Goal: Information Seeking & Learning: Learn about a topic

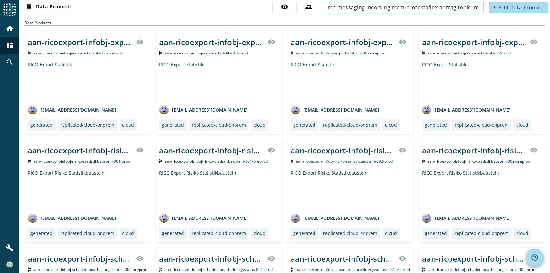
scroll to position [0, 220]
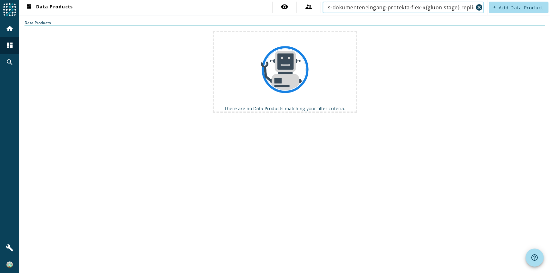
click at [417, 8] on input "mp.messaging.incoming.mcm-protektaflex-antrag.topic=mcm-masseneingang-process-d…" at bounding box center [401, 8] width 146 height 8
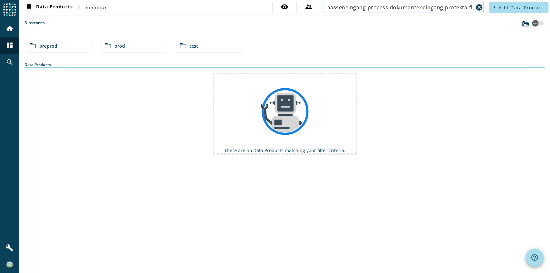
click at [345, 10] on input "mp.messaging.incoming.mcm-protektaflex-antrag.topic=mcm-masseneingang-process-d…" at bounding box center [401, 8] width 146 height 8
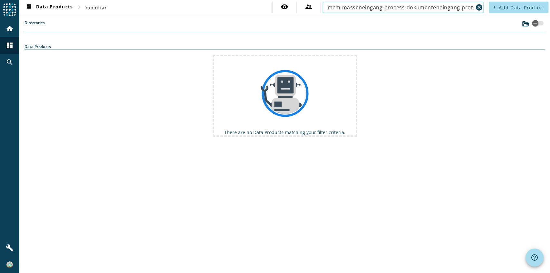
scroll to position [0, 19]
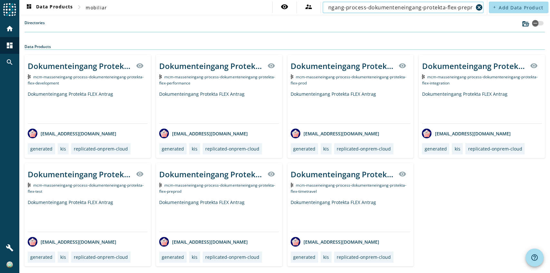
scroll to position [0, 42]
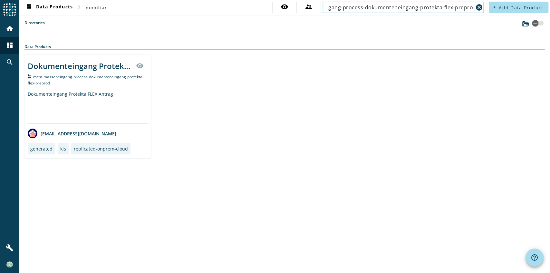
type input "mcm-masseneingang-process-dokumenteneingang-protekta-flex-preprod"
click at [121, 104] on div "Dokumenteingang Protekta FLEX Antrag" at bounding box center [88, 107] width 120 height 33
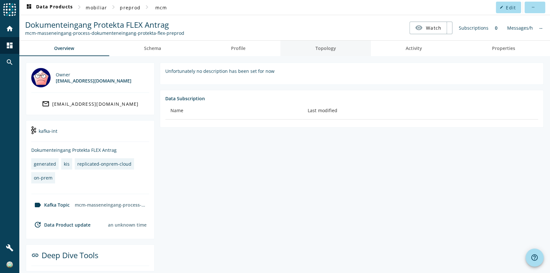
click at [346, 48] on link "Topology" at bounding box center [325, 48] width 91 height 15
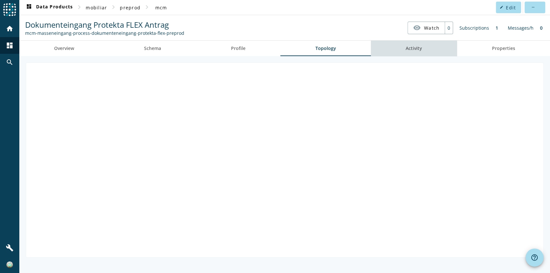
click at [414, 52] on span "Activity" at bounding box center [414, 48] width 16 height 15
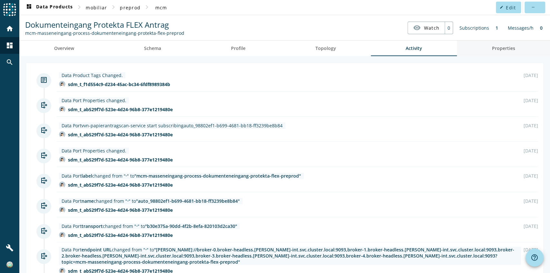
click at [473, 50] on link "Properties" at bounding box center [503, 48] width 93 height 15
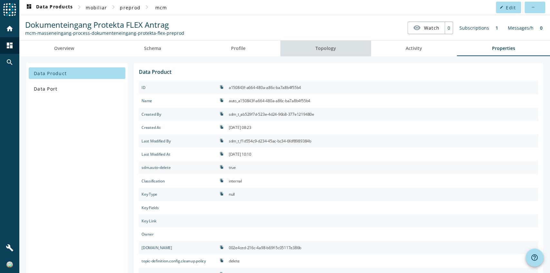
click at [331, 55] on span "Topology" at bounding box center [325, 48] width 21 height 15
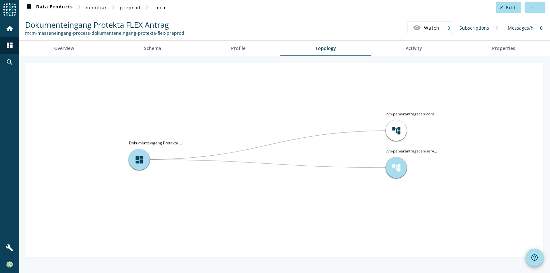
click at [400, 164] on span "account_tree" at bounding box center [397, 168] width 10 height 10
click at [404, 113] on tspan "vvn-papierantragscan-cons..." at bounding box center [412, 113] width 52 height 5
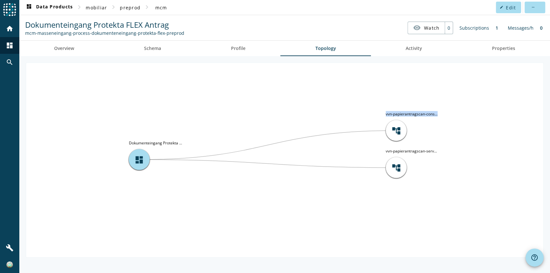
click at [393, 108] on icon "account_tree vvn-papierantragscan-cons... account_tree vvn-papierantragscan-ser…" at bounding box center [284, 159] width 517 height 193
click at [125, 52] on link "Schema" at bounding box center [152, 48] width 87 height 15
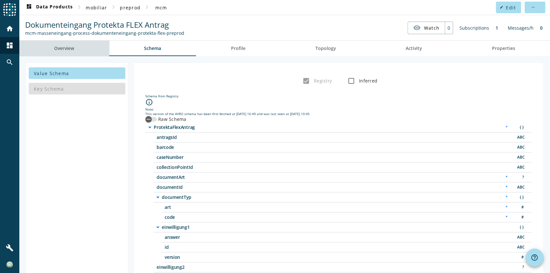
click at [78, 46] on link "Overview" at bounding box center [64, 48] width 90 height 15
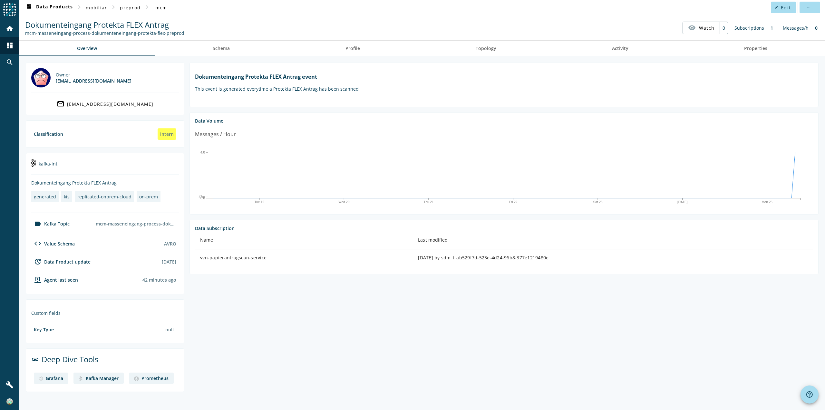
click at [550, 273] on section "Dokumenteingang Protekta FLEX Antrag event This event is generated everytime a …" at bounding box center [501, 227] width 634 height 329
click at [445, 73] on div "Dokumenteingang Protekta FLEX Antrag event This event is generated everytime a …" at bounding box center [504, 82] width 618 height 28
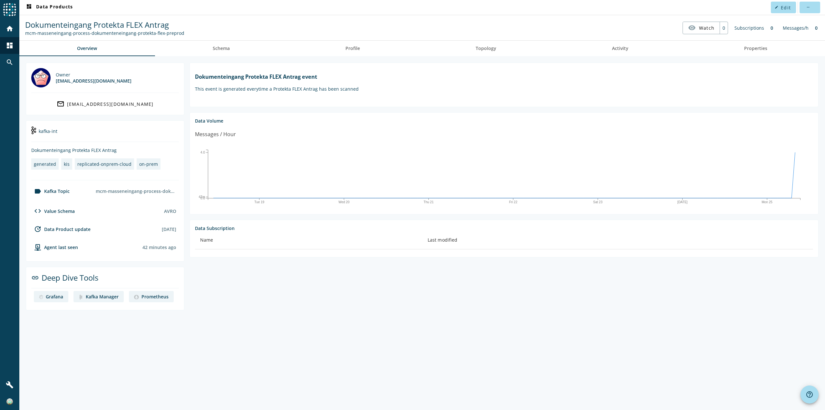
click at [482, 105] on section "Dokumenteingang Protekta FLEX Antrag event This event is generated everytime a …" at bounding box center [504, 85] width 629 height 44
click at [481, 52] on span "Topology" at bounding box center [486, 48] width 21 height 15
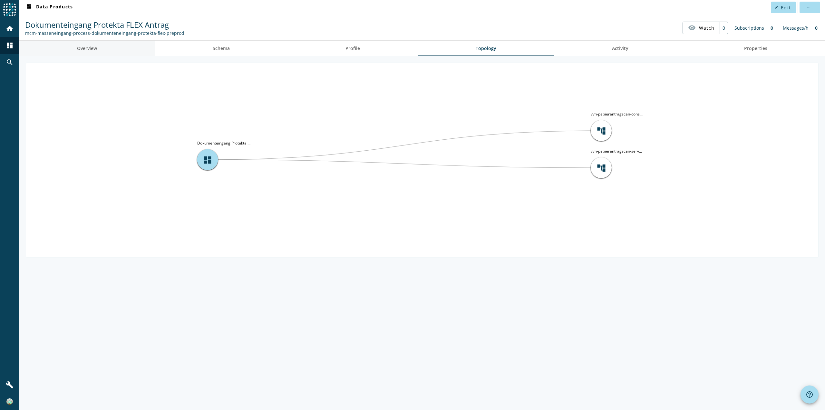
click at [107, 51] on link "Overview" at bounding box center [87, 48] width 136 height 15
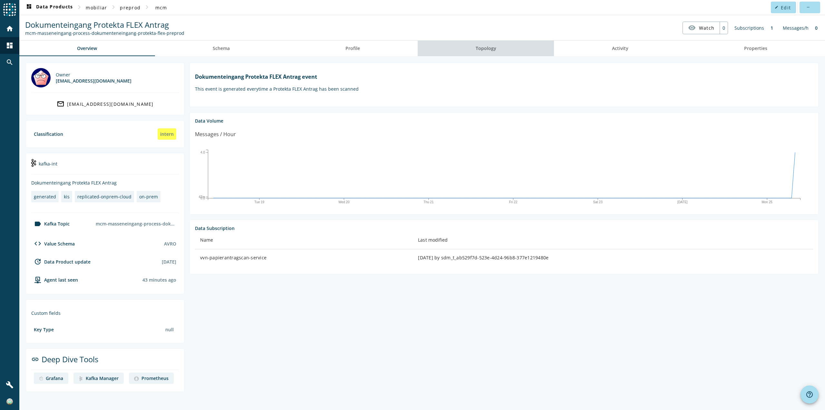
click at [491, 53] on span "Topology" at bounding box center [486, 48] width 21 height 15
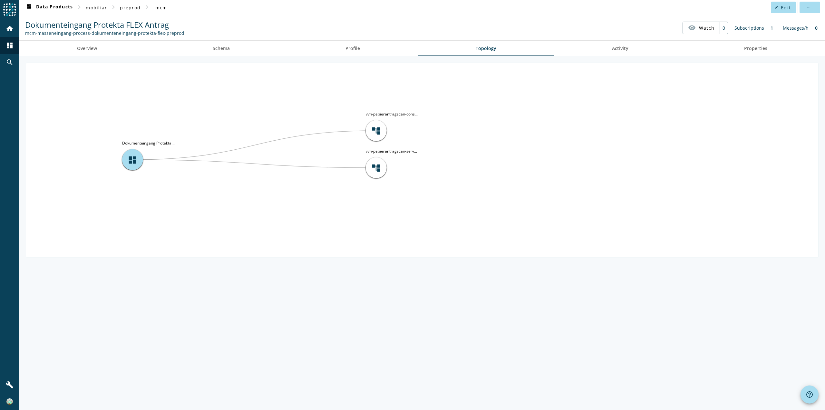
drag, startPoint x: 507, startPoint y: 235, endPoint x: 516, endPoint y: 219, distance: 18.4
click at [507, 235] on icon "account_tree vvn-papierantragscan-cons... account_tree vvn-papierantragscan-ser…" at bounding box center [422, 159] width 792 height 193
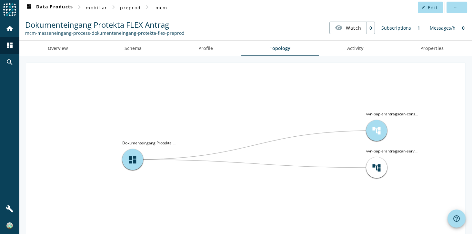
click at [375, 127] on span "account_tree" at bounding box center [376, 131] width 10 height 10
click at [378, 113] on tspan "vvn-papierantragscan-cons..." at bounding box center [392, 113] width 52 height 5
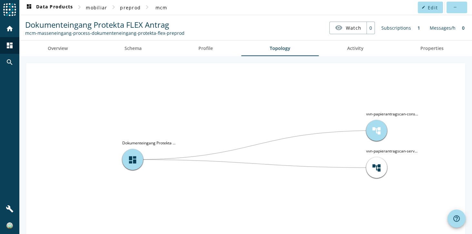
click at [377, 130] on span "account_tree" at bounding box center [376, 131] width 10 height 10
click at [377, 167] on span "account_tree" at bounding box center [376, 168] width 10 height 10
click at [345, 56] on div "account_tree vvn-papierantragscan-cons... account_tree vvn-papierantragscan-ser…" at bounding box center [245, 160] width 452 height 208
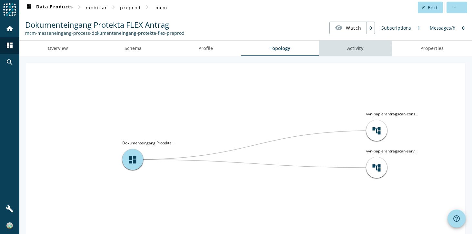
click at [351, 48] on span "Activity" at bounding box center [355, 48] width 16 height 5
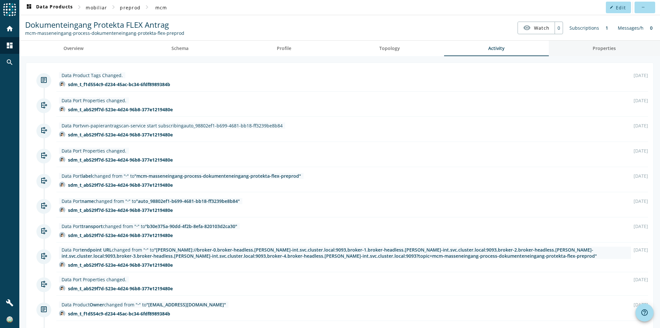
click at [520, 46] on span "Properties" at bounding box center [604, 48] width 23 height 5
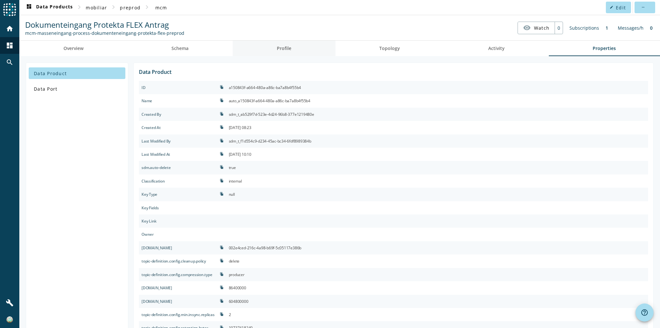
click at [272, 45] on link "Profile" at bounding box center [284, 48] width 103 height 15
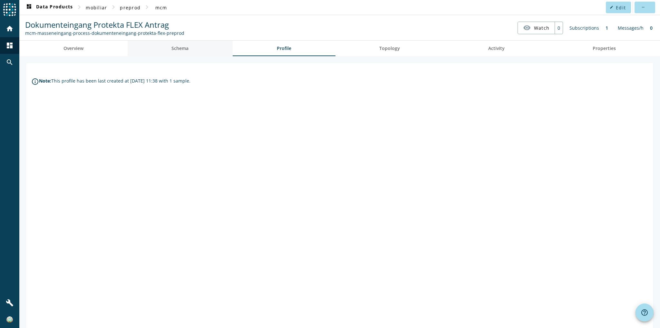
click at [200, 44] on link "Schema" at bounding box center [180, 48] width 105 height 15
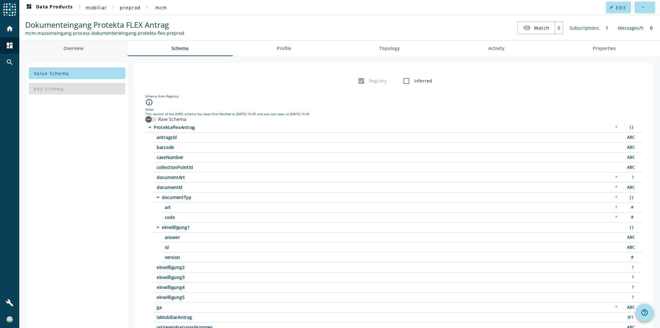
click at [77, 50] on span "Overview" at bounding box center [73, 48] width 20 height 5
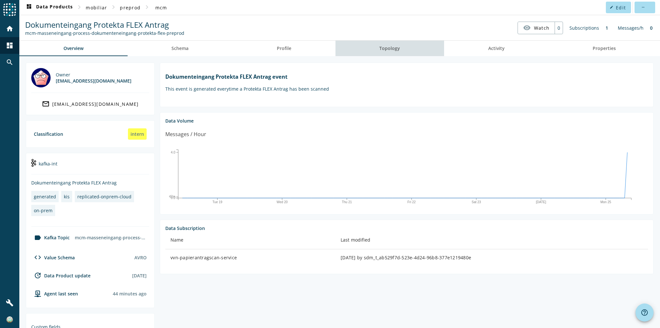
click at [392, 47] on span "Topology" at bounding box center [389, 48] width 21 height 5
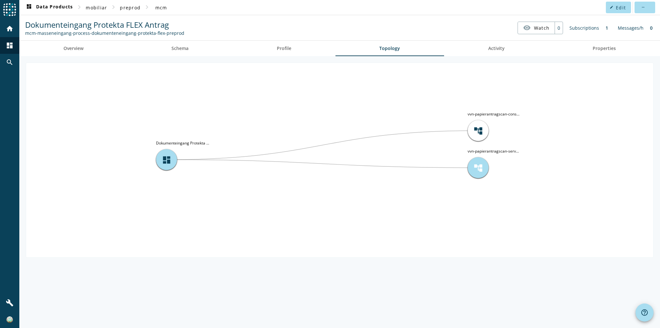
click at [481, 160] on div "account_tree" at bounding box center [478, 167] width 21 height 21
click at [491, 151] on tspan "vvn-papierantragscan-serv..." at bounding box center [493, 150] width 51 height 5
click at [99, 40] on spd-actions-toolbar "Dokumenteingang Protekta FLEX Antrag mcm-masseneingang-process-dokumenteneingan…" at bounding box center [339, 27] width 641 height 25
click at [99, 47] on link "Overview" at bounding box center [73, 48] width 108 height 15
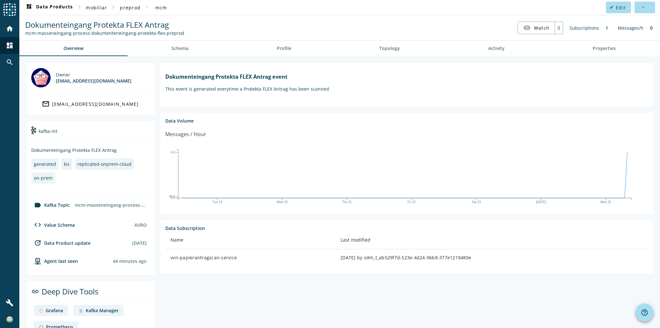
click at [283, 27] on nav "Dokumenteingang Protekta FLEX Antrag mcm-masseneingang-process-dokumenteneingan…" at bounding box center [340, 28] width 636 height 20
